Goal: Book appointment/travel/reservation

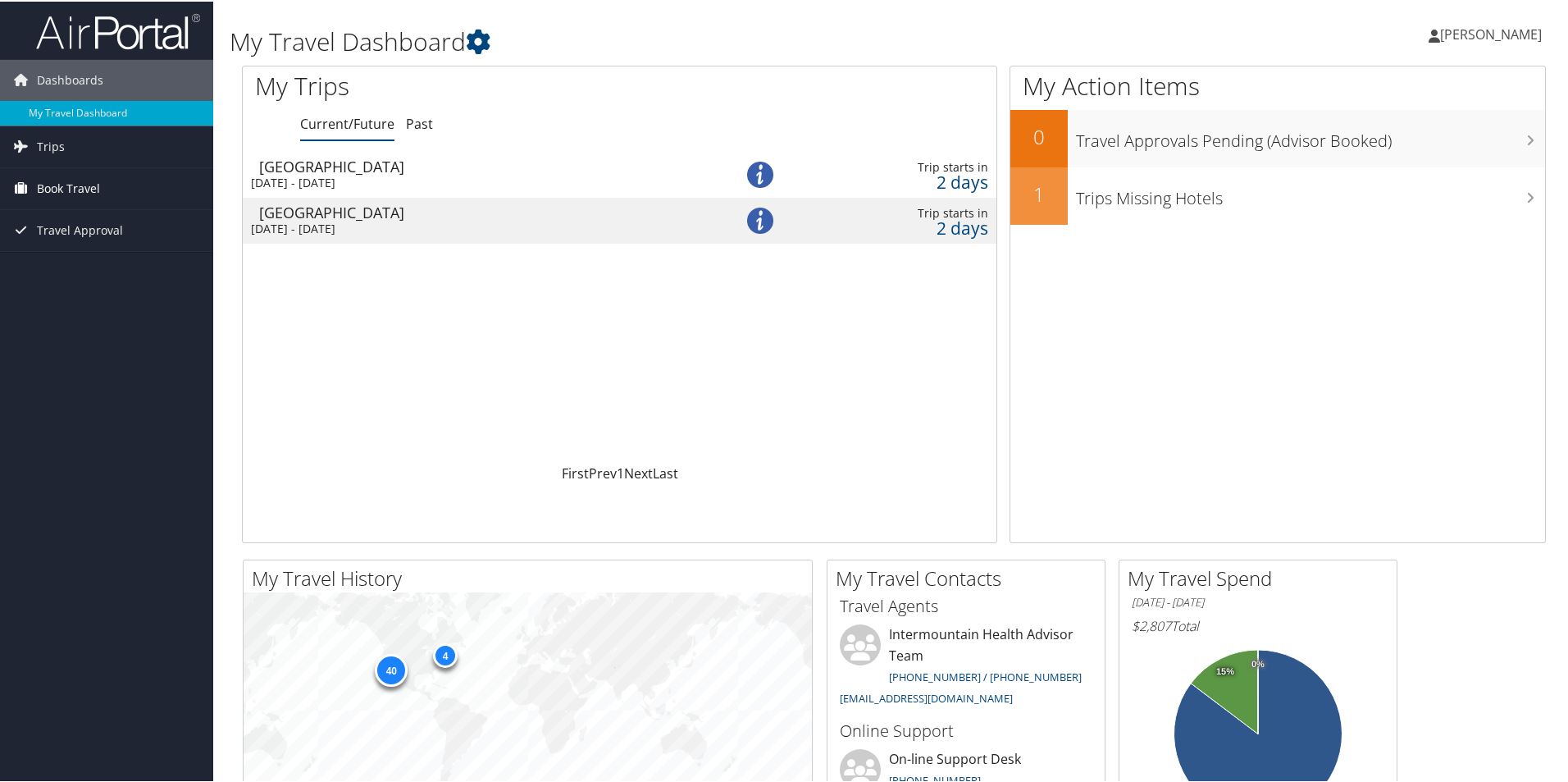
click at [59, 186] on span "Book Travel" at bounding box center [68, 186] width 63 height 41
click at [70, 268] on link "Book/Manage Online Trips" at bounding box center [106, 270] width 213 height 25
